Goal: Transaction & Acquisition: Purchase product/service

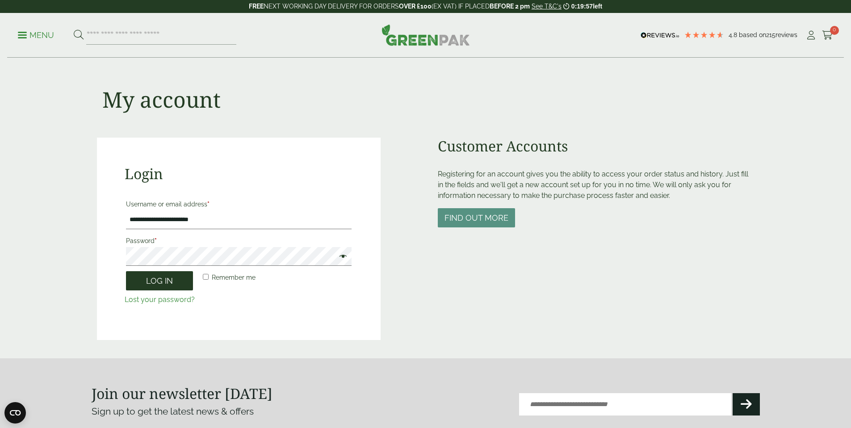
click at [161, 285] on button "Log in" at bounding box center [159, 280] width 67 height 19
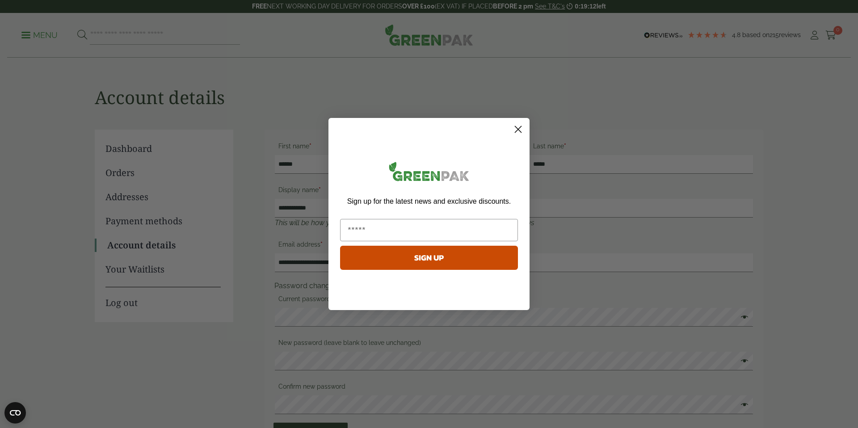
click at [516, 130] on circle "Close dialog" at bounding box center [518, 129] width 15 height 15
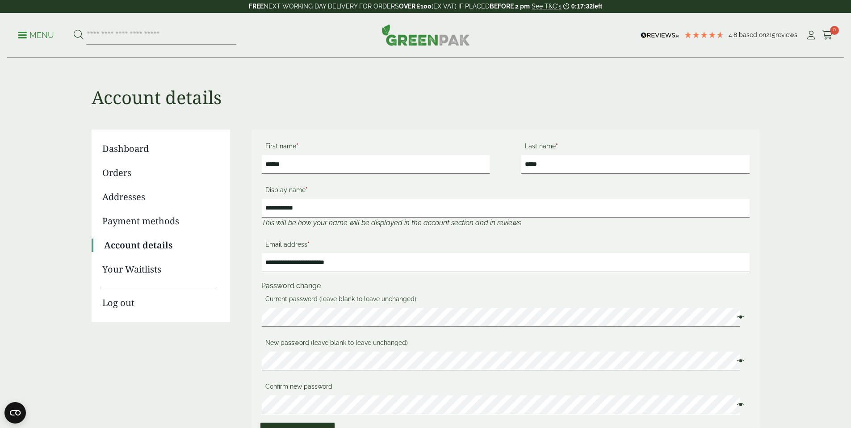
click at [129, 172] on link "Orders" at bounding box center [159, 172] width 115 height 13
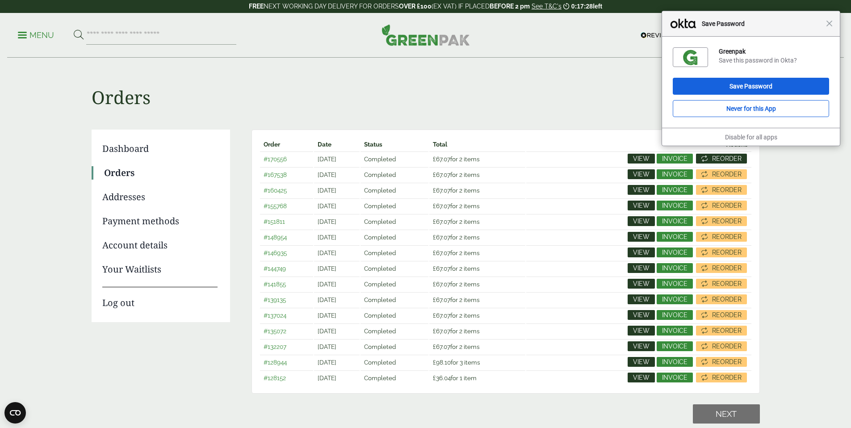
click at [730, 160] on span "Reorder" at bounding box center [726, 158] width 29 height 6
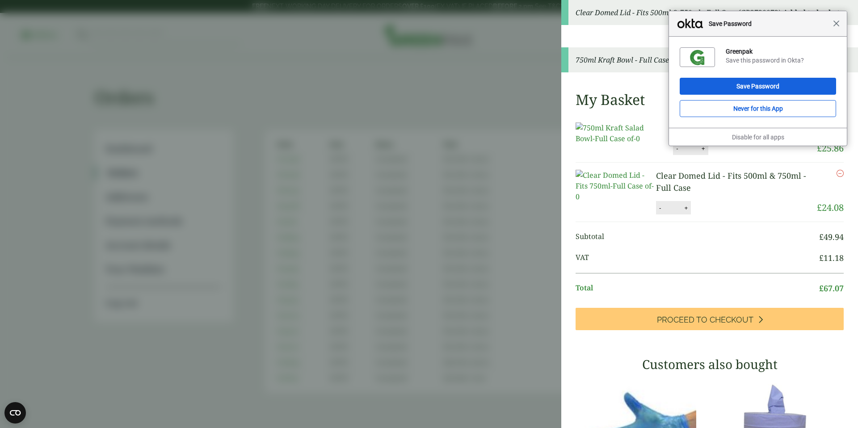
click at [838, 25] on span "Close" at bounding box center [836, 23] width 7 height 7
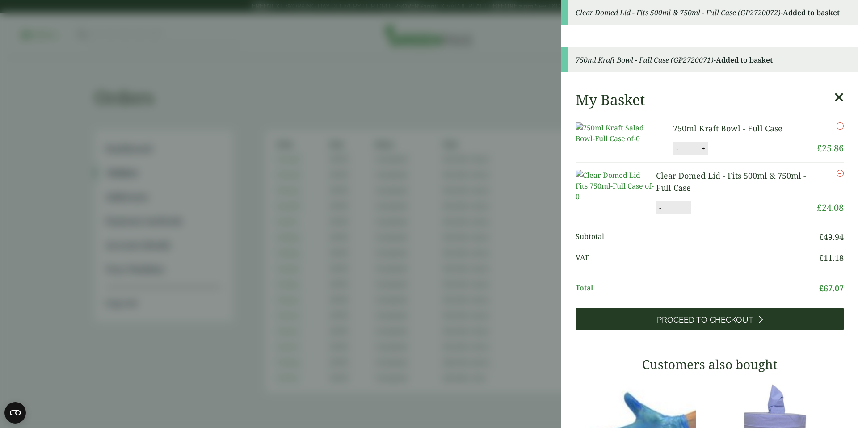
click at [717, 325] on span "Proceed to Checkout" at bounding box center [705, 320] width 96 height 10
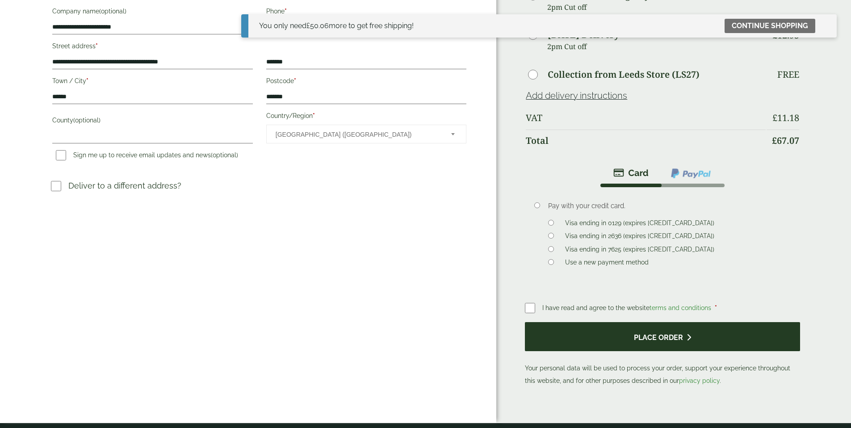
scroll to position [211, 0]
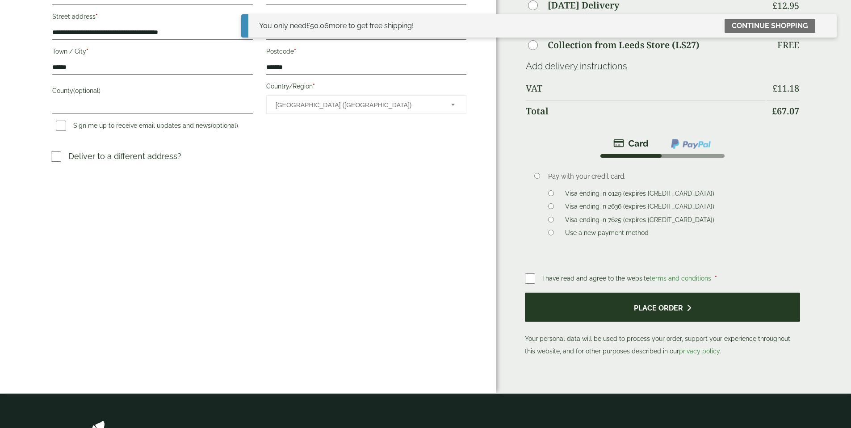
click at [604, 293] on button "Place order" at bounding box center [662, 307] width 275 height 29
